Goal: Find specific page/section: Find specific page/section

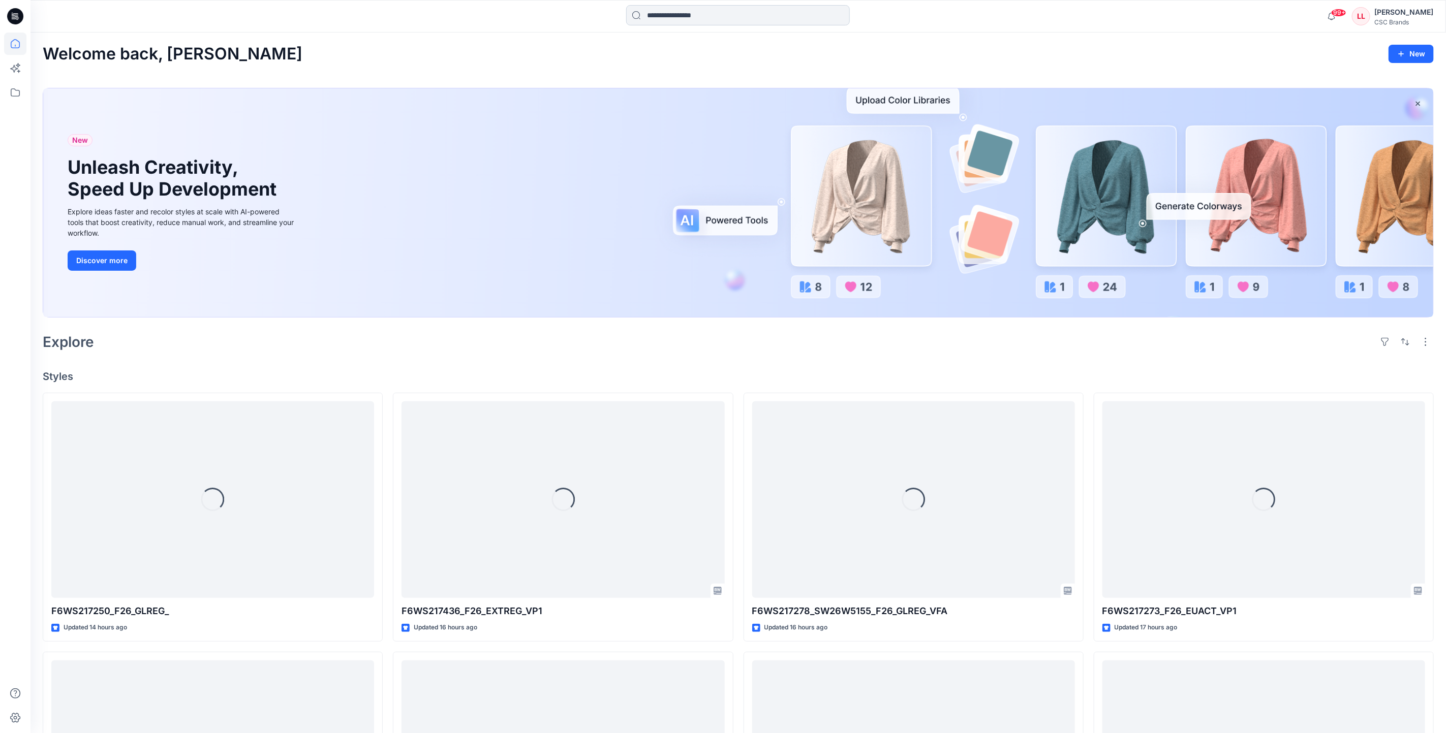
click at [700, 21] on input at bounding box center [738, 15] width 224 height 20
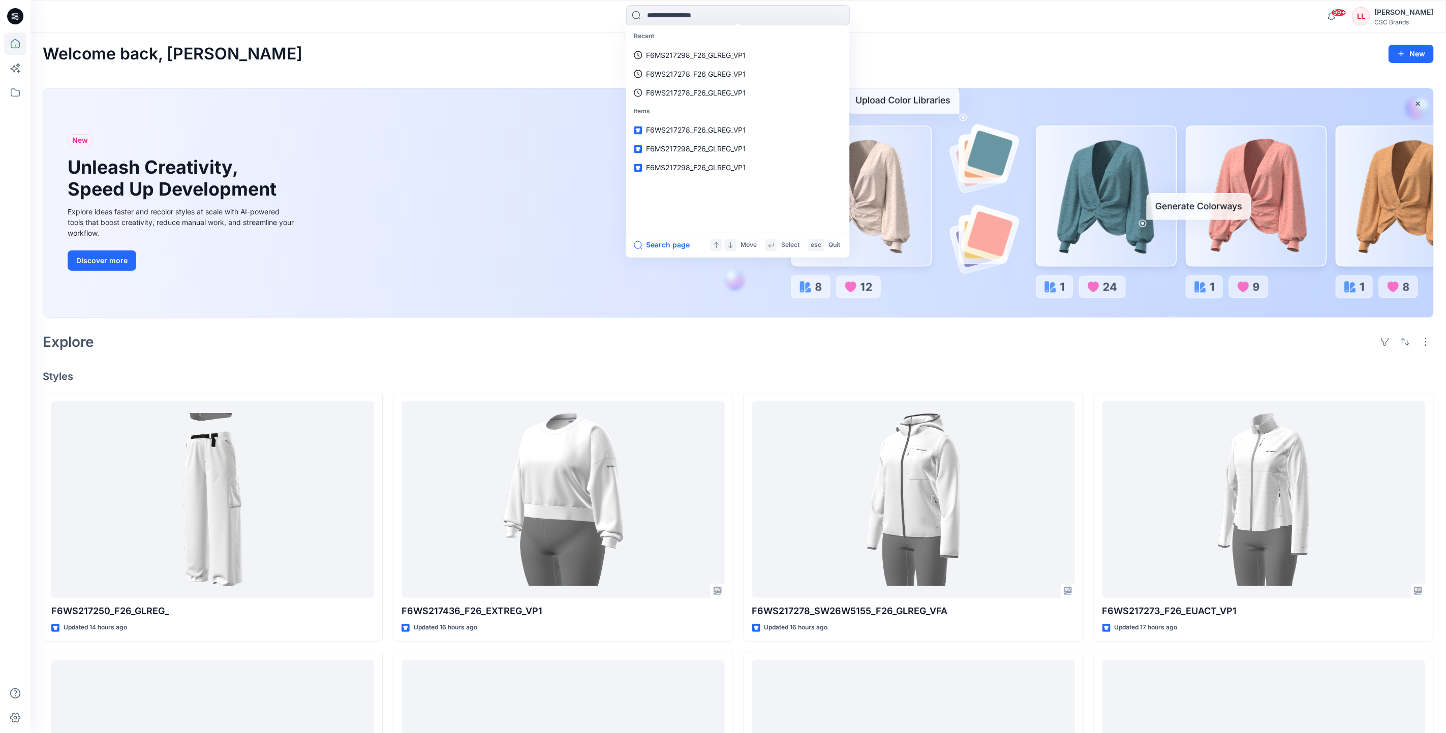
click at [710, 45] on p "Recent" at bounding box center [738, 36] width 220 height 19
click at [710, 52] on p "F6MS217298_F26_GLREG_VP1" at bounding box center [697, 55] width 100 height 11
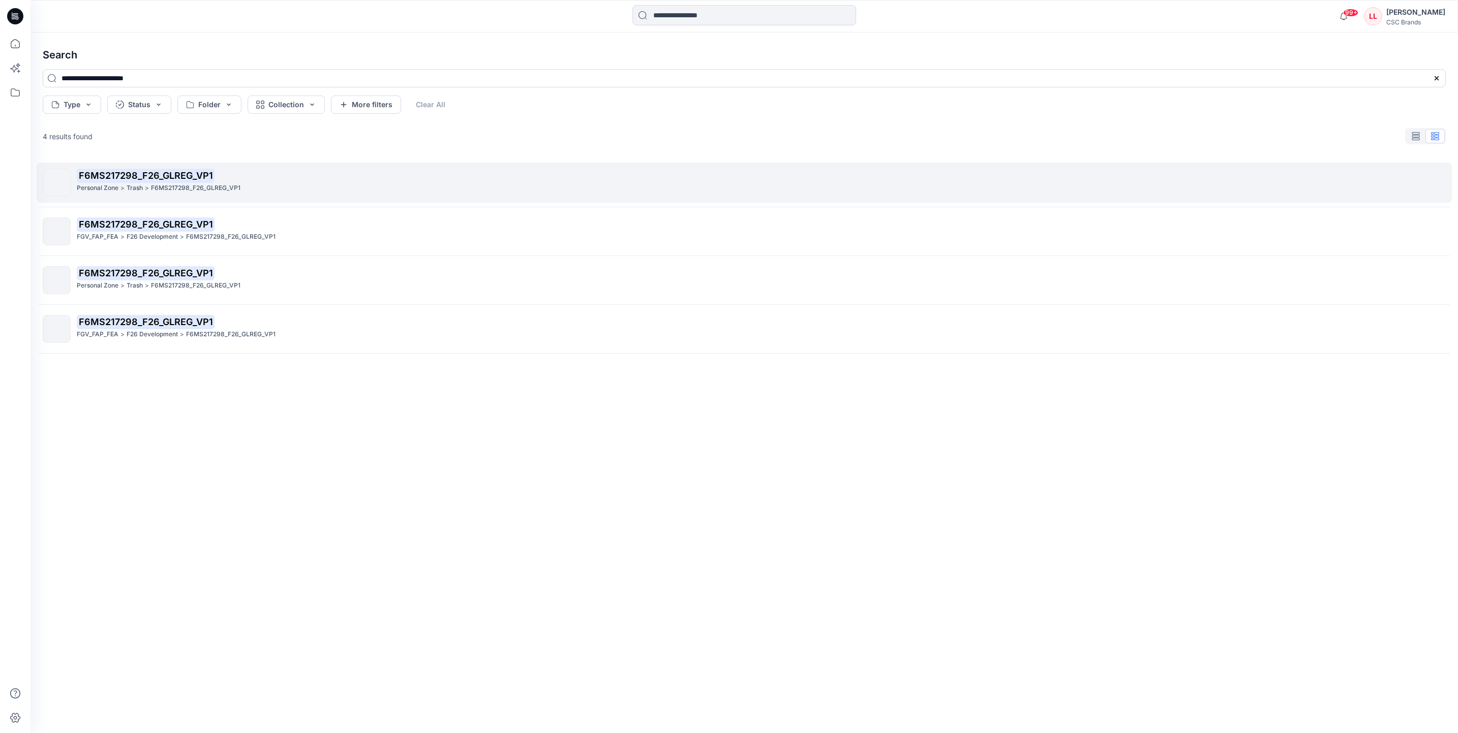
click at [197, 176] on mark "F6MS217298_F26_GLREG_VP1" at bounding box center [146, 175] width 138 height 14
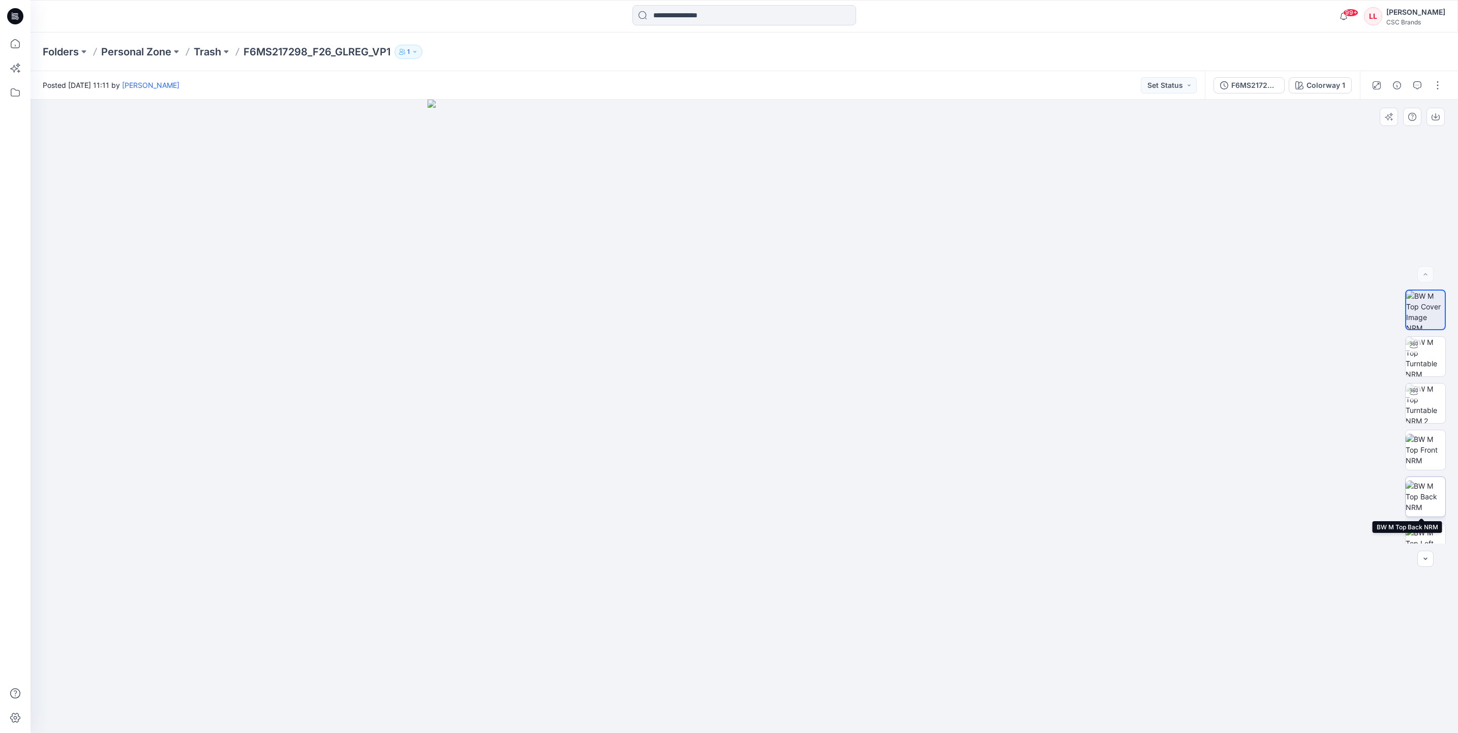
click at [1417, 490] on img at bounding box center [1425, 497] width 40 height 32
